Goal: Find specific page/section: Find specific page/section

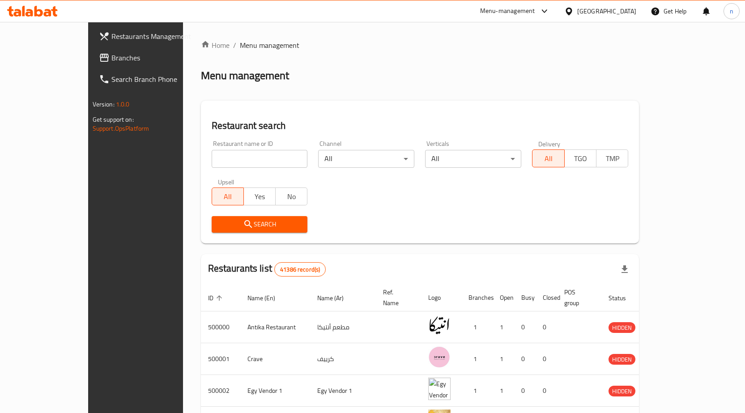
click at [111, 62] on span "Branches" at bounding box center [158, 57] width 94 height 11
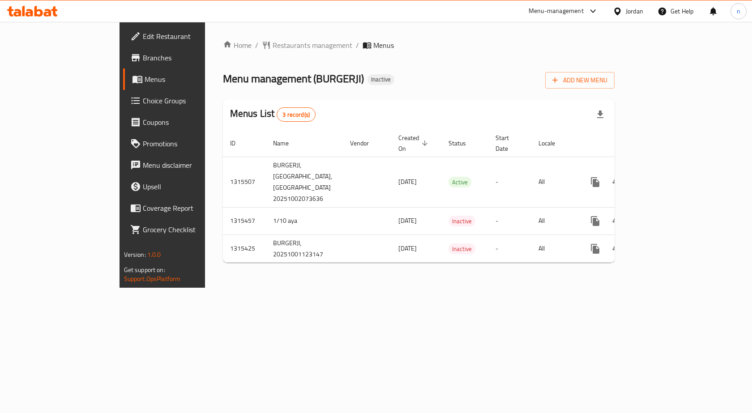
click at [143, 57] on span "Branches" at bounding box center [190, 57] width 95 height 11
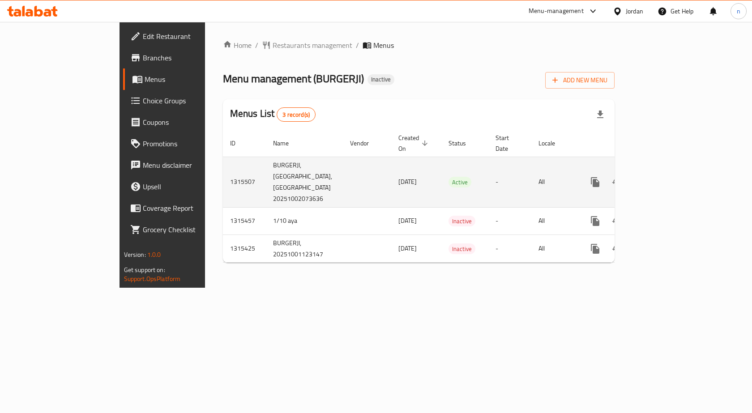
click at [223, 175] on td "1315507" at bounding box center [244, 182] width 43 height 51
click at [343, 168] on td "enhanced table" at bounding box center [367, 182] width 48 height 51
click at [223, 167] on td "1315507" at bounding box center [244, 182] width 43 height 51
click at [665, 177] on icon "enhanced table" at bounding box center [660, 182] width 11 height 11
